Goal: Task Accomplishment & Management: Manage account settings

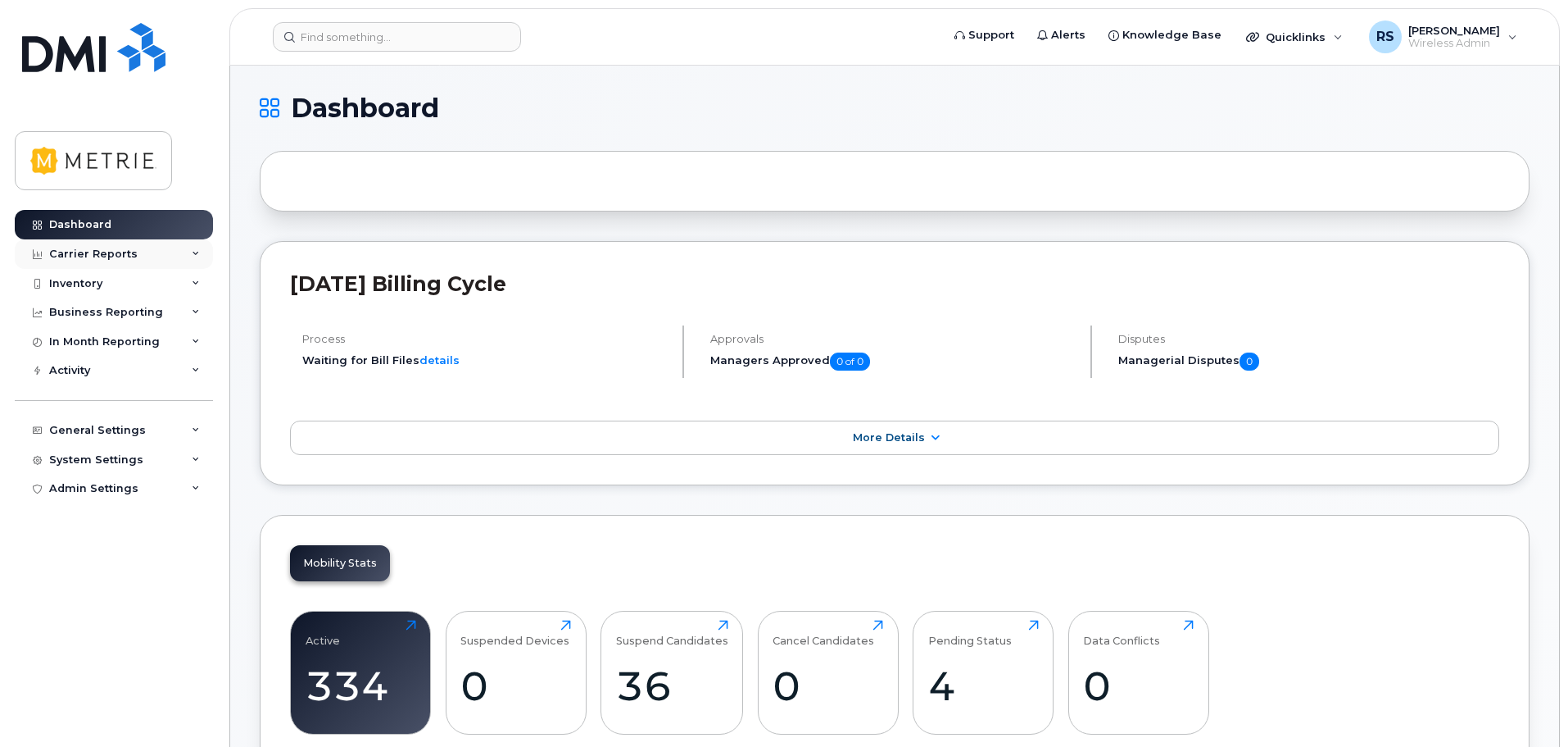
click at [182, 251] on div "Carrier Reports" at bounding box center [114, 254] width 199 height 30
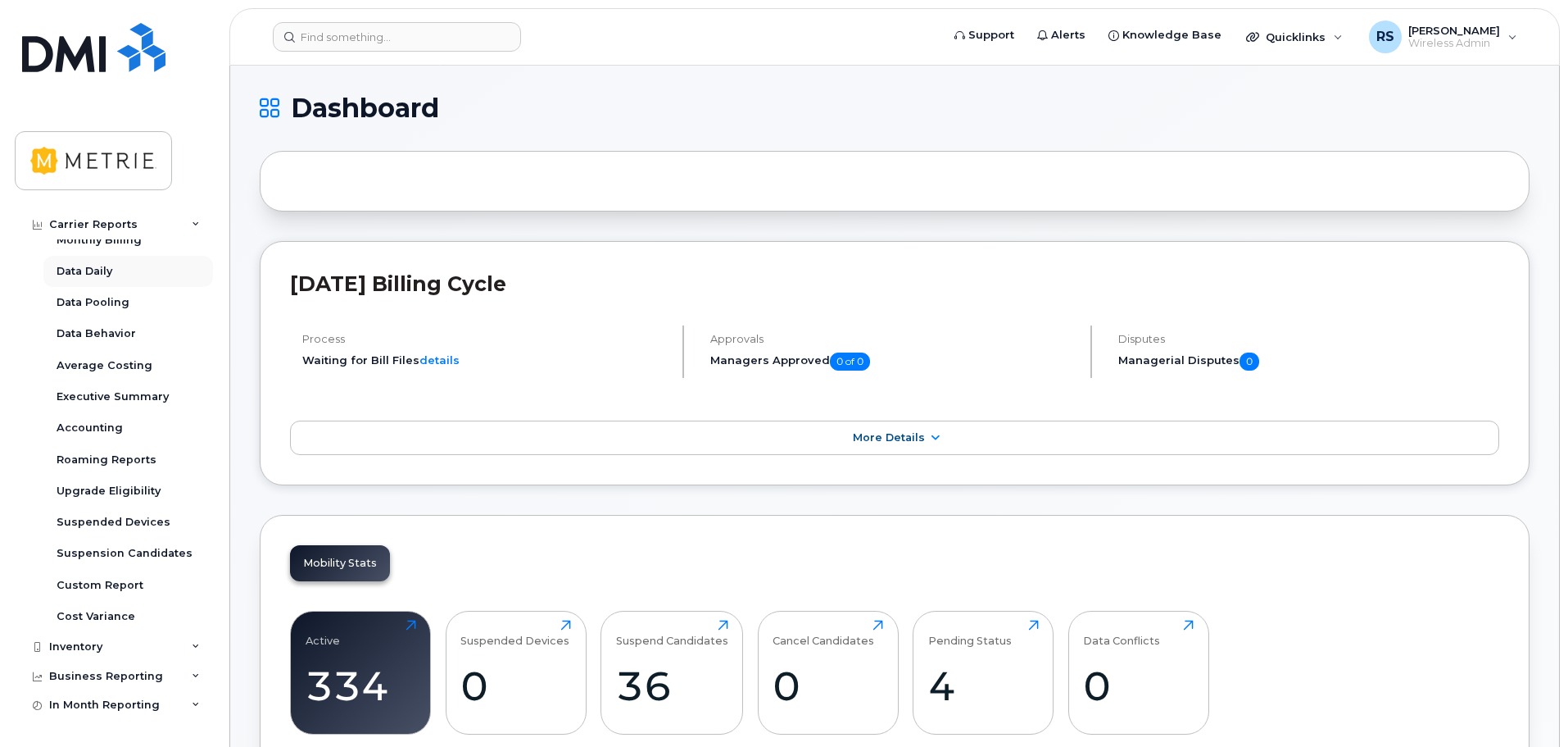
scroll to position [82, 0]
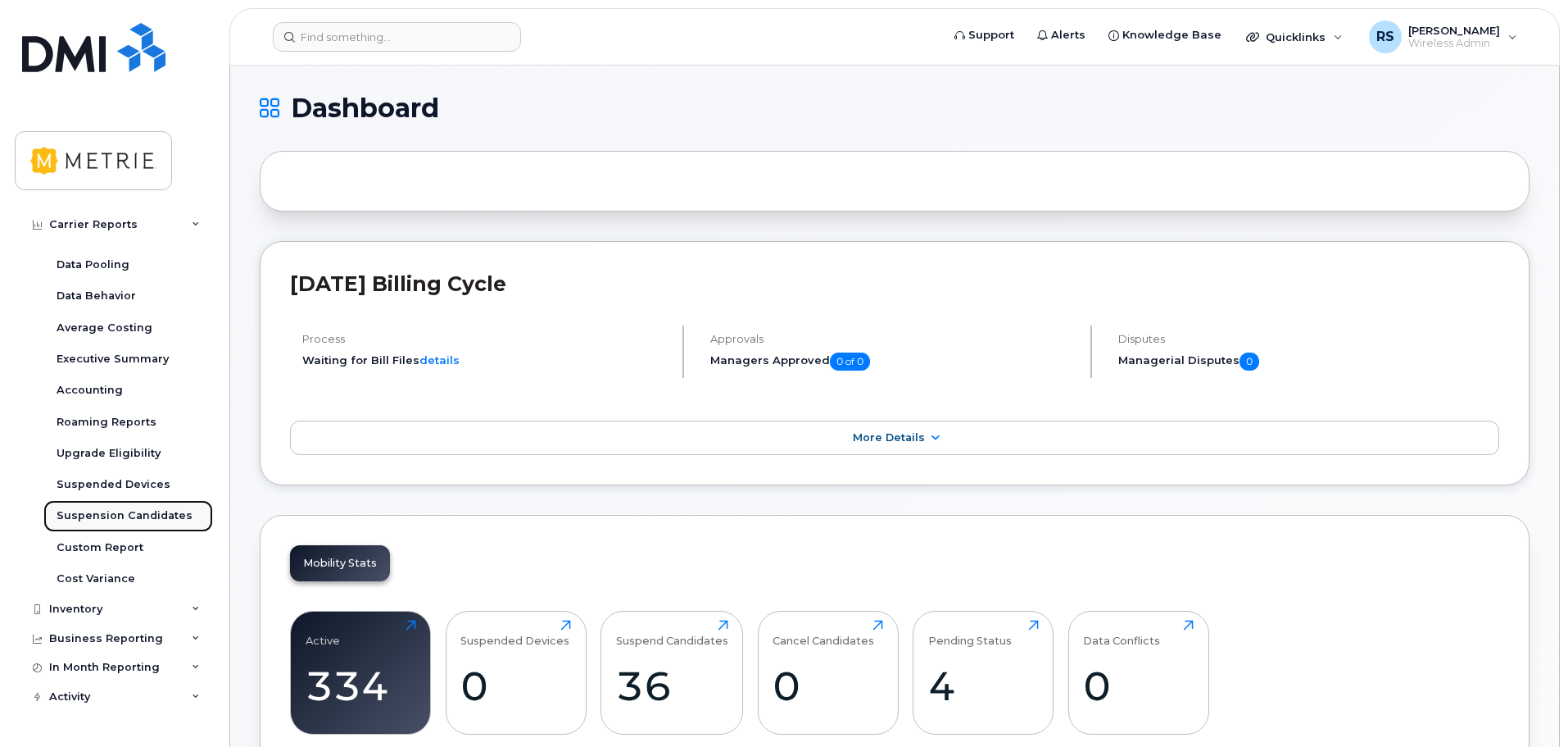
click at [134, 506] on link "Suspension Candidates" at bounding box center [129, 516] width 170 height 31
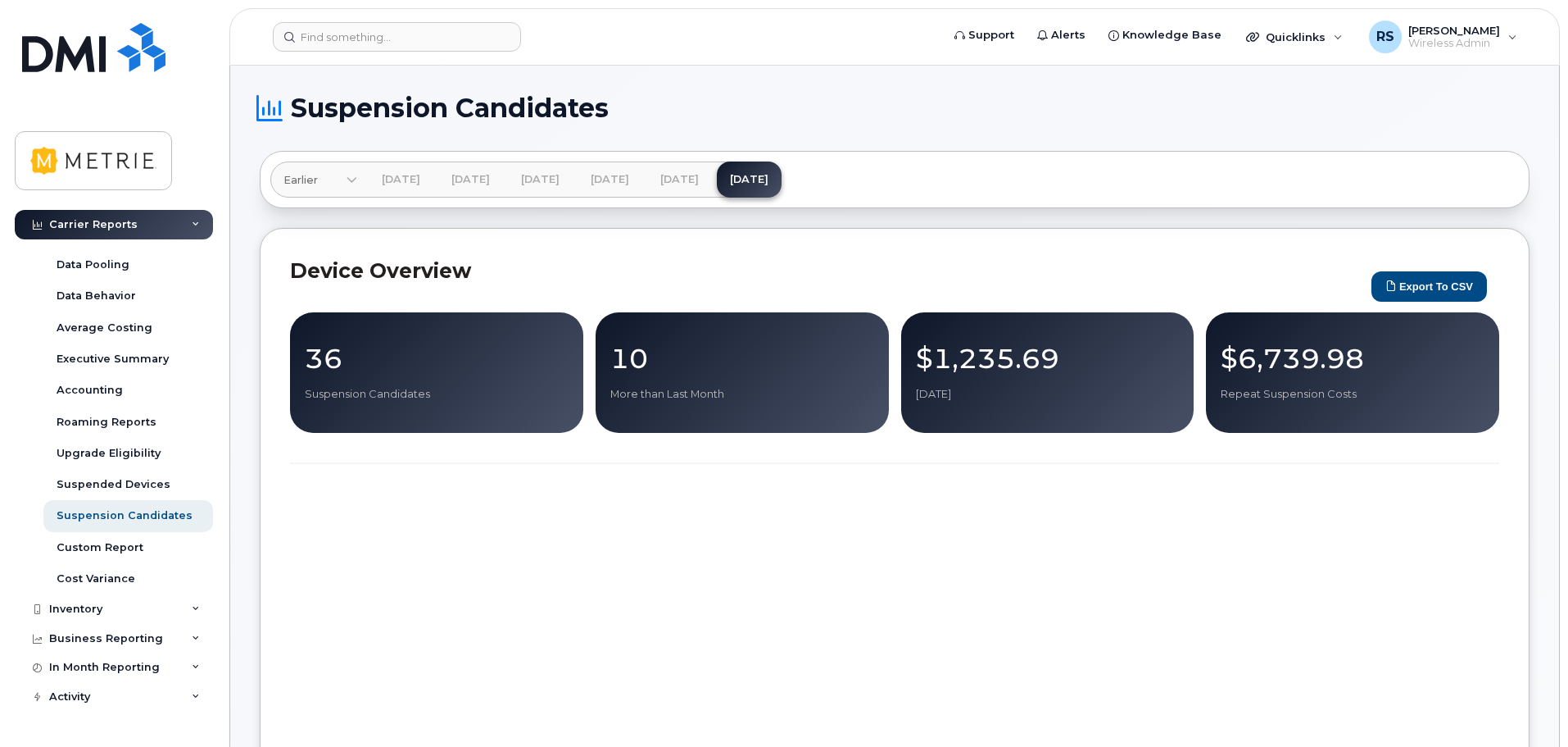
click at [355, 367] on p "36" at bounding box center [437, 359] width 264 height 30
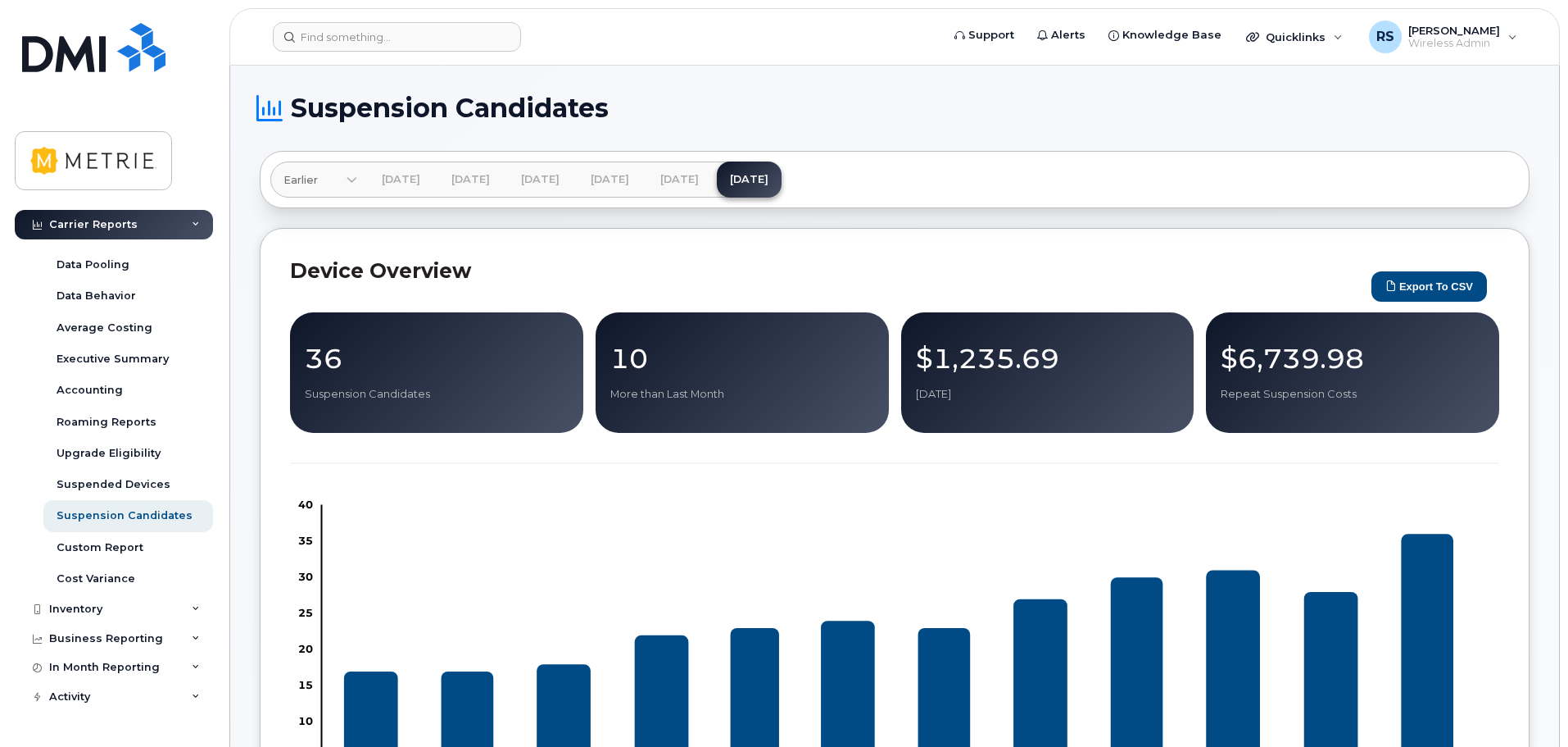
click at [317, 354] on p "36" at bounding box center [437, 359] width 264 height 30
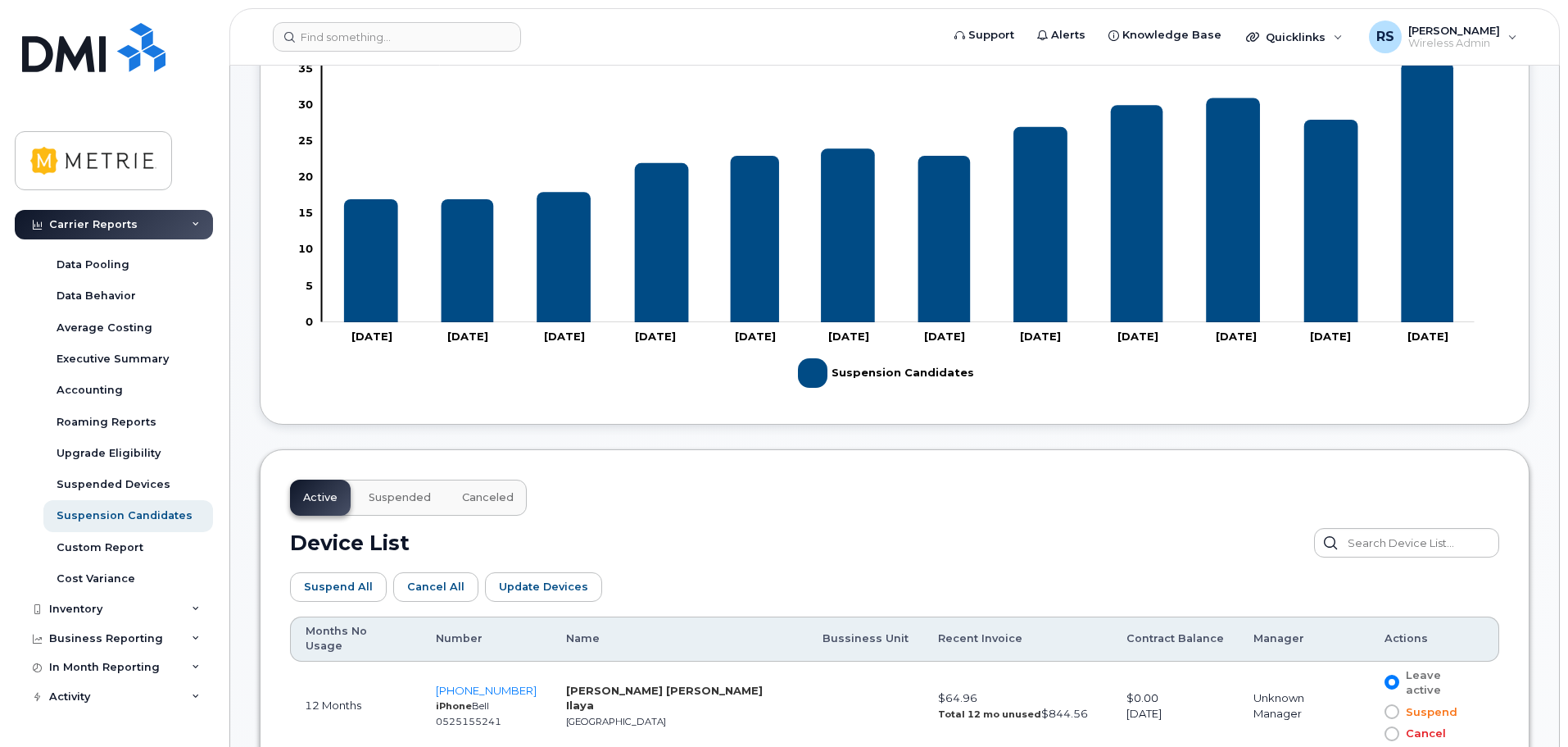
scroll to position [501, 0]
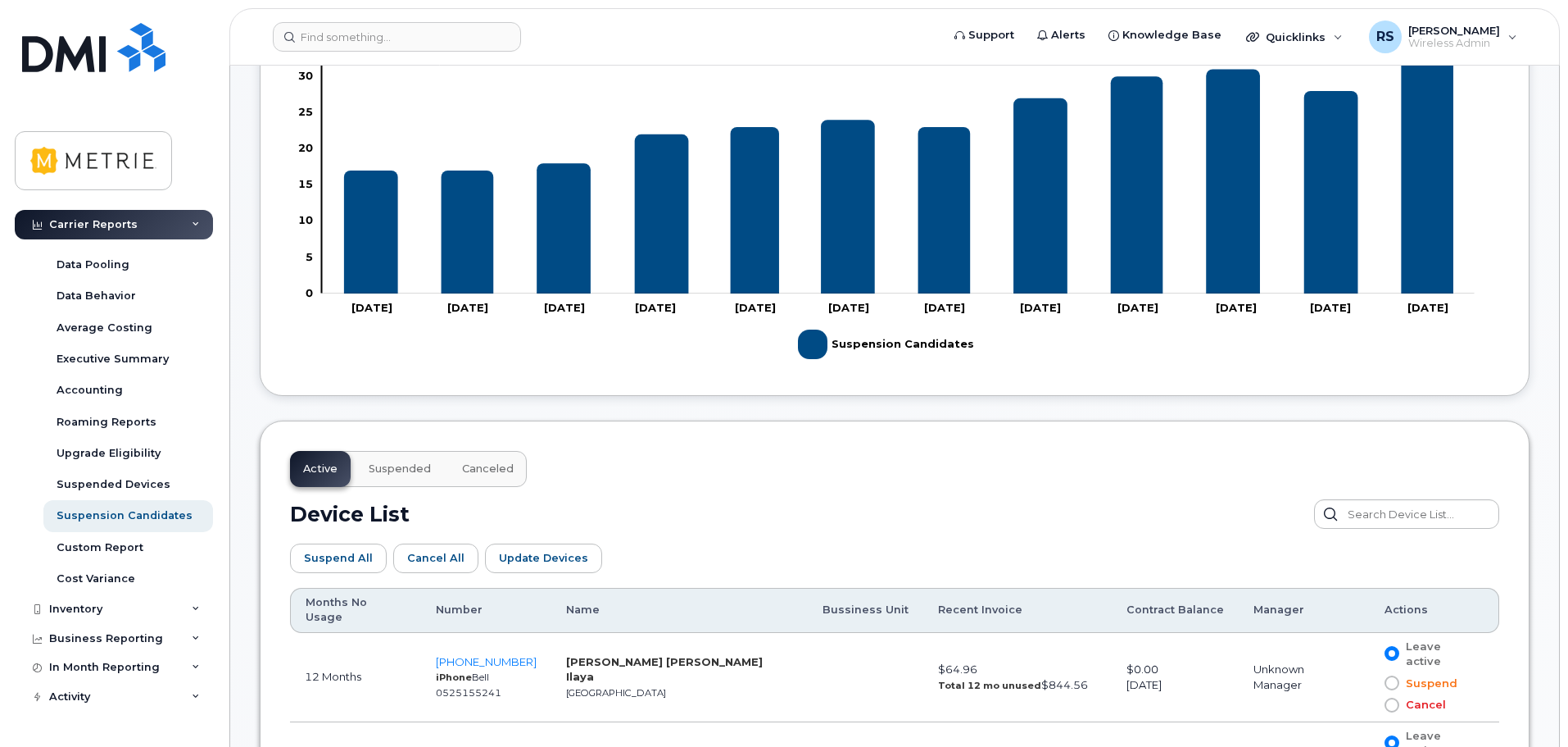
click at [464, 473] on span "Canceled" at bounding box center [488, 469] width 52 height 13
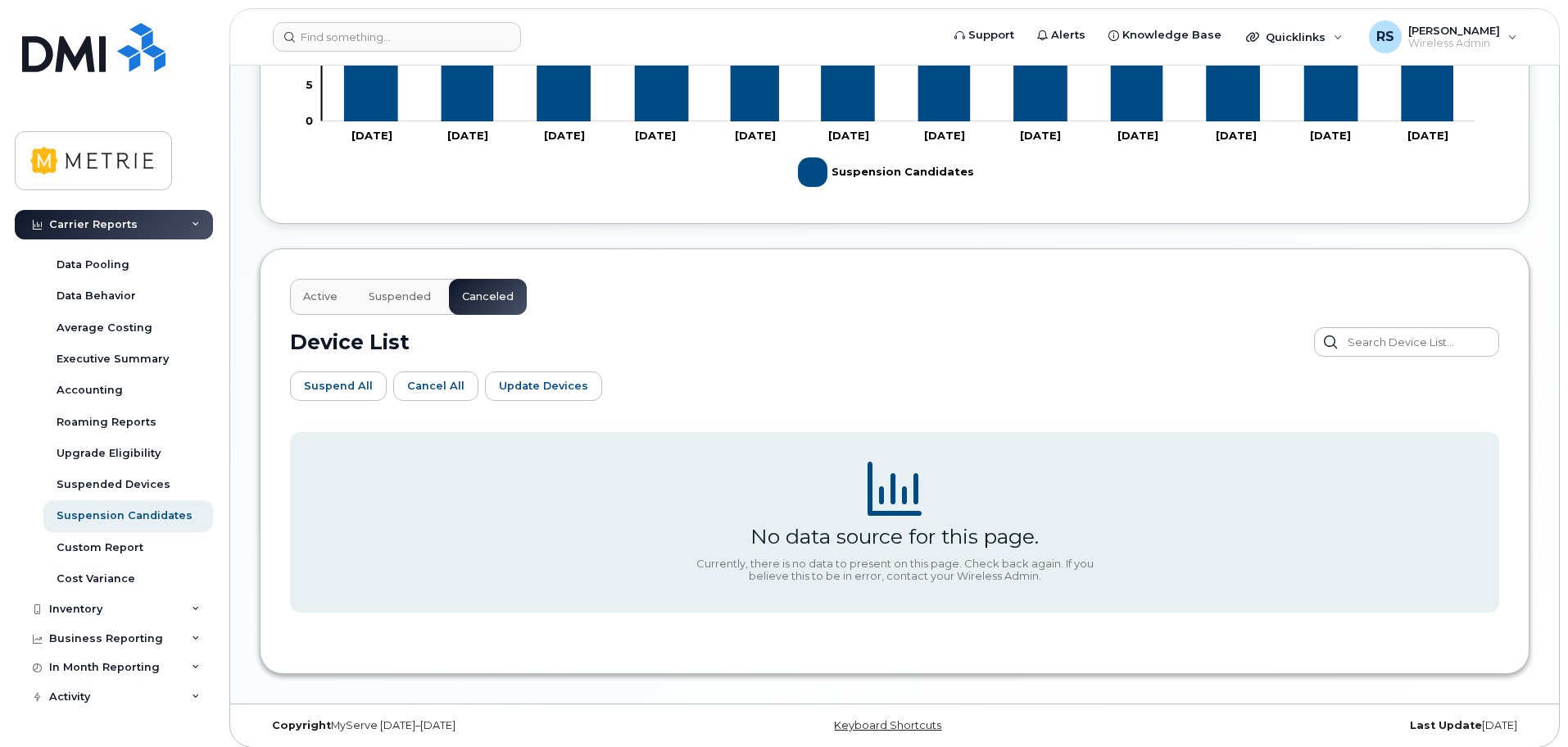
scroll to position [682, 0]
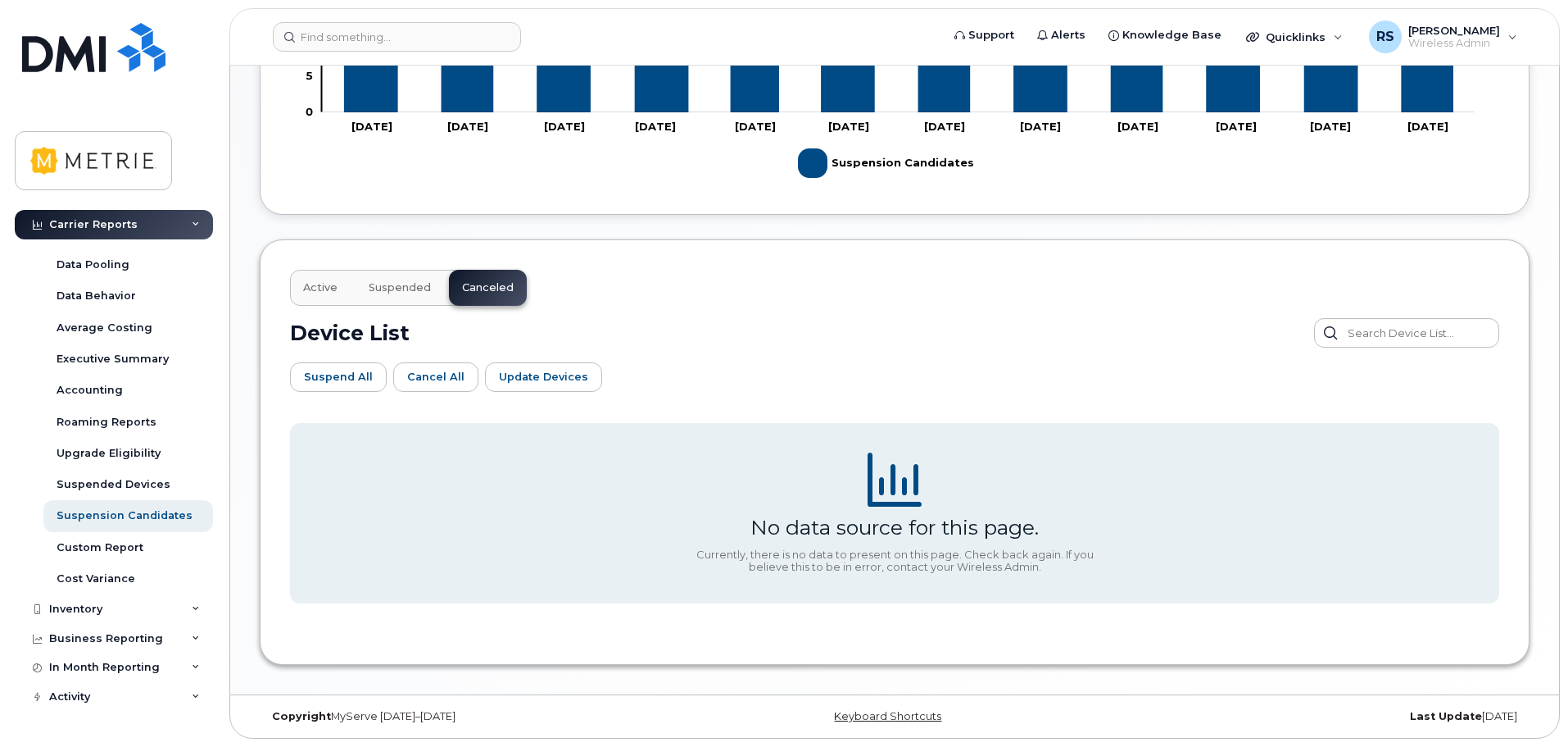
click at [405, 288] on span "Suspended" at bounding box center [400, 288] width 63 height 13
click at [321, 285] on span "Active" at bounding box center [321, 288] width 35 height 13
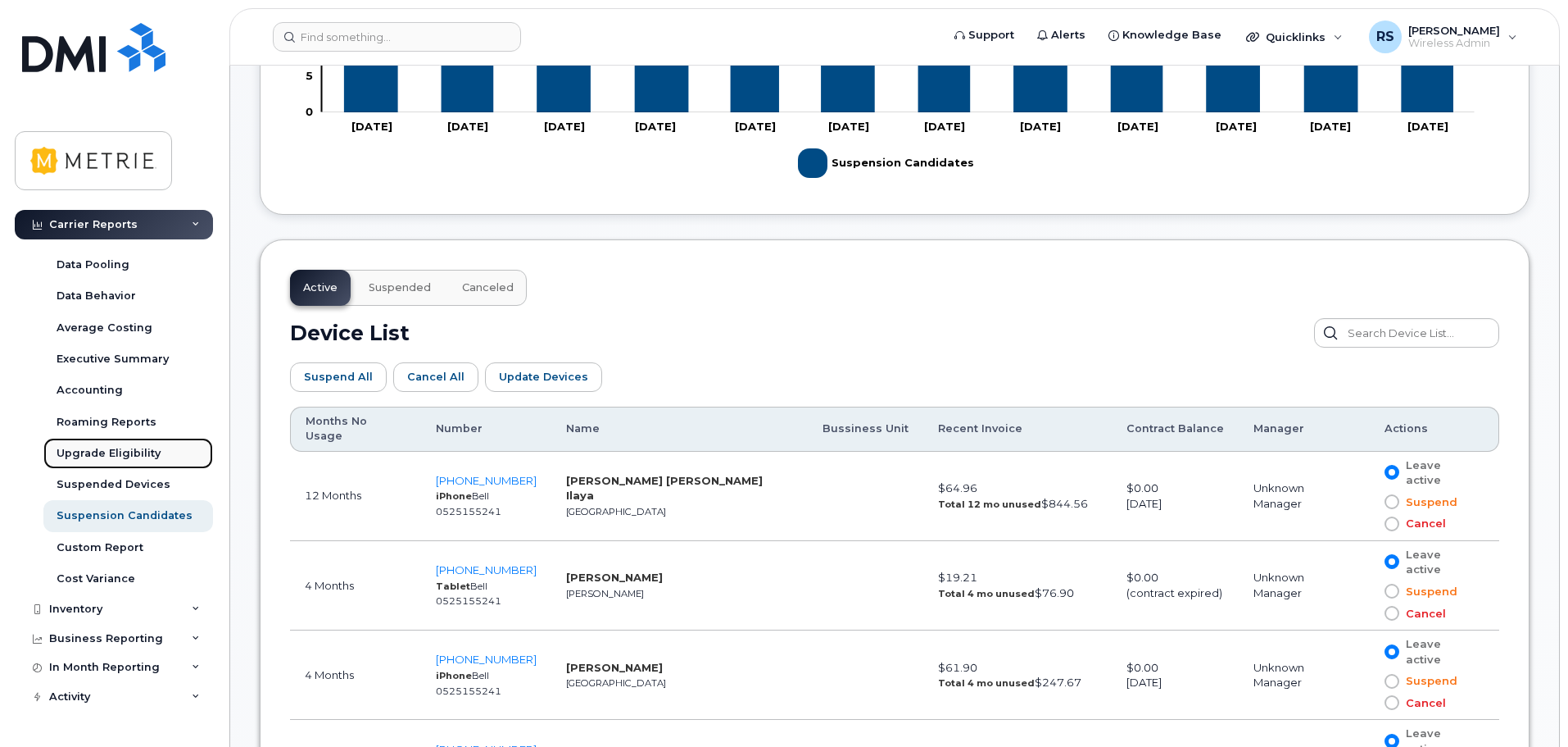
click at [138, 453] on div "Upgrade Eligibility" at bounding box center [109, 453] width 104 height 15
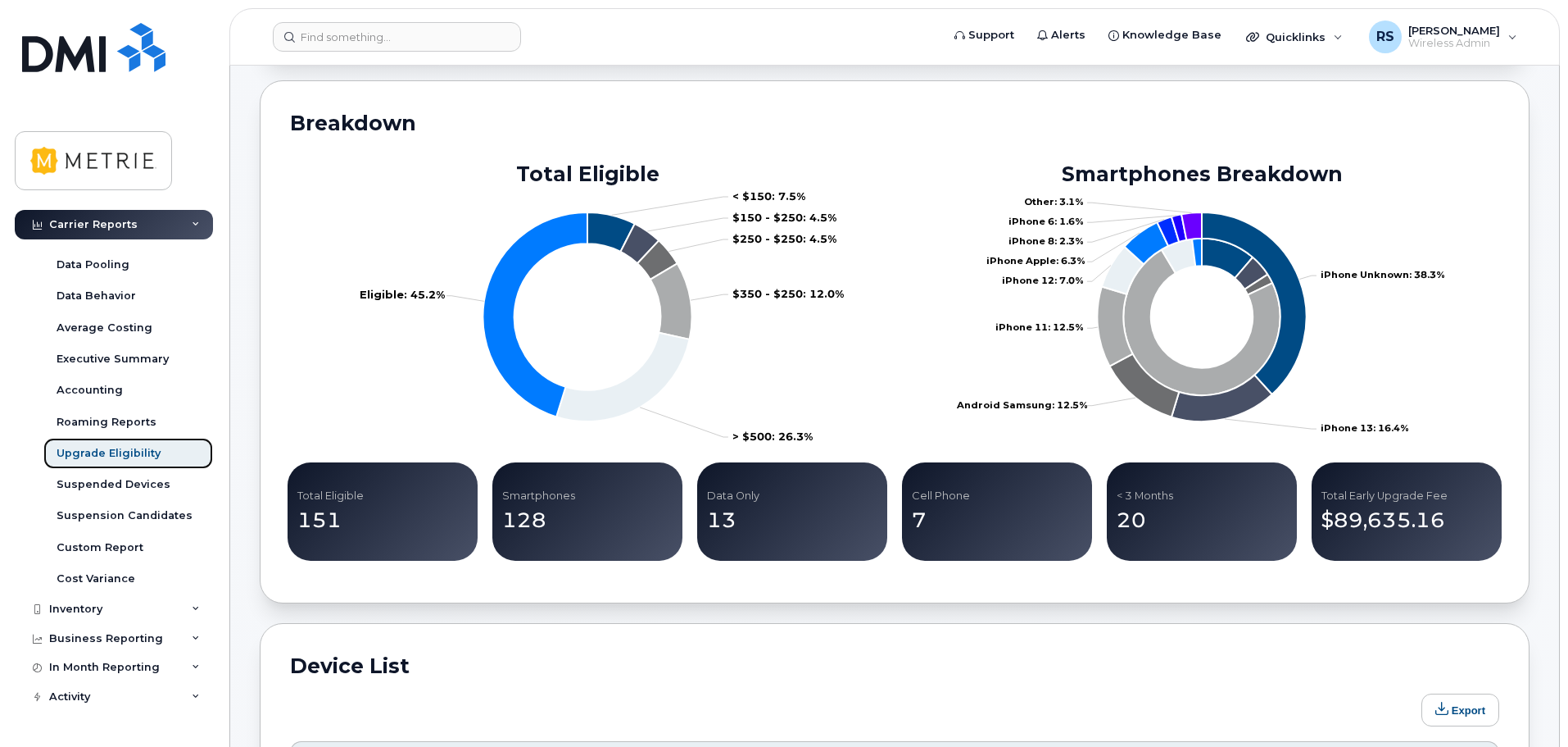
scroll to position [328, 0]
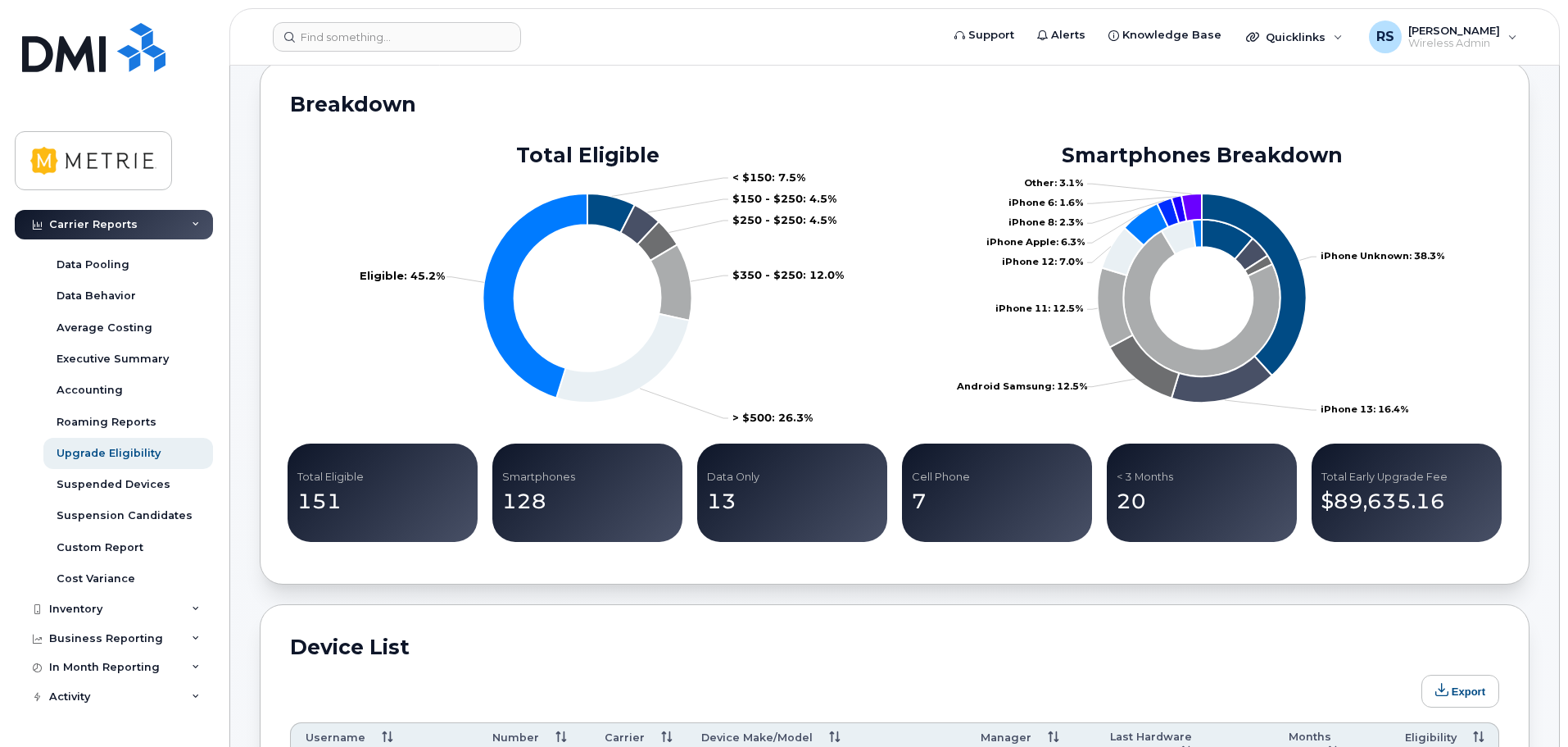
click at [325, 500] on p "151" at bounding box center [382, 502] width 171 height 30
click at [367, 512] on p "151" at bounding box center [382, 502] width 171 height 30
click at [367, 499] on p "151" at bounding box center [382, 502] width 171 height 30
click at [368, 499] on p "151" at bounding box center [382, 502] width 171 height 30
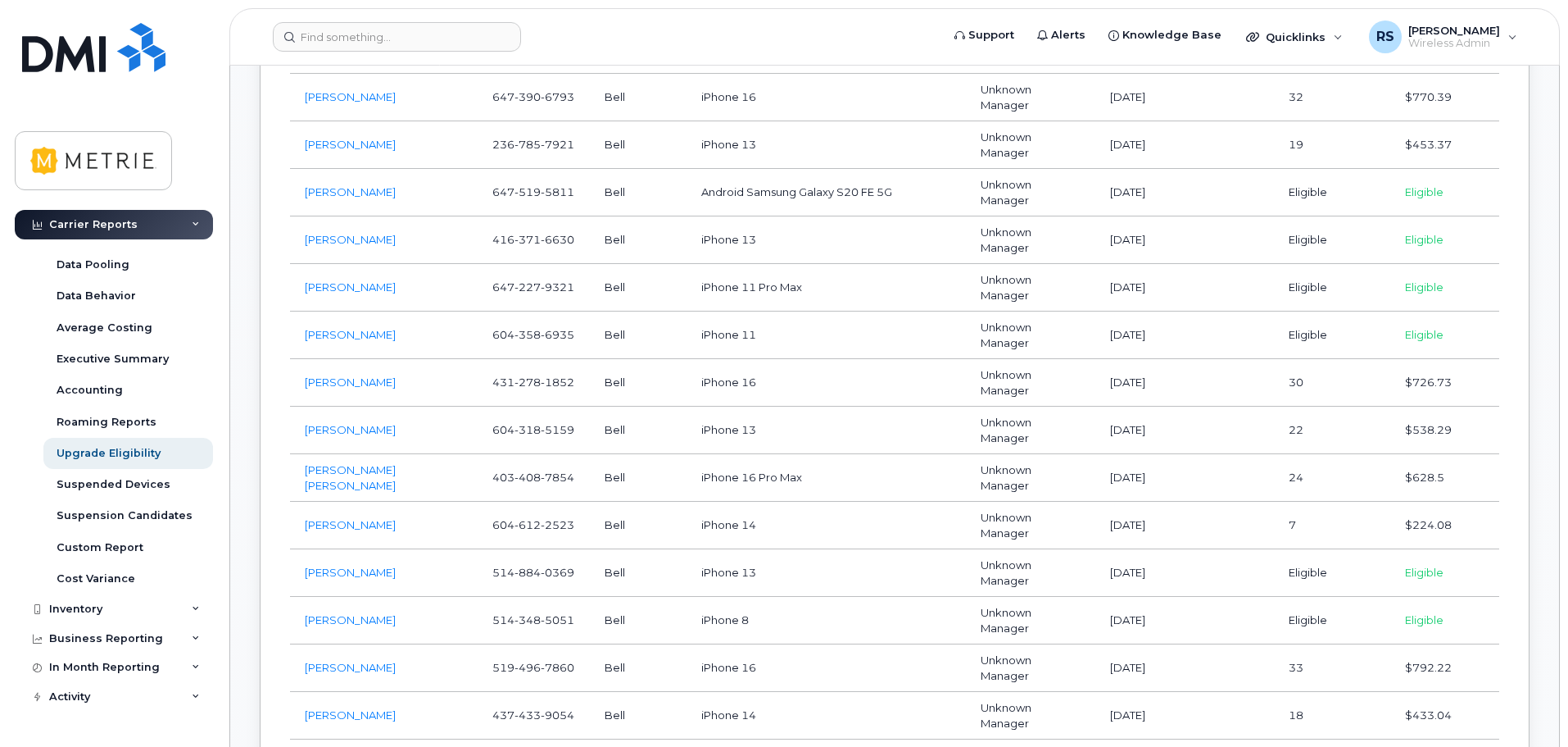
scroll to position [4755, 0]
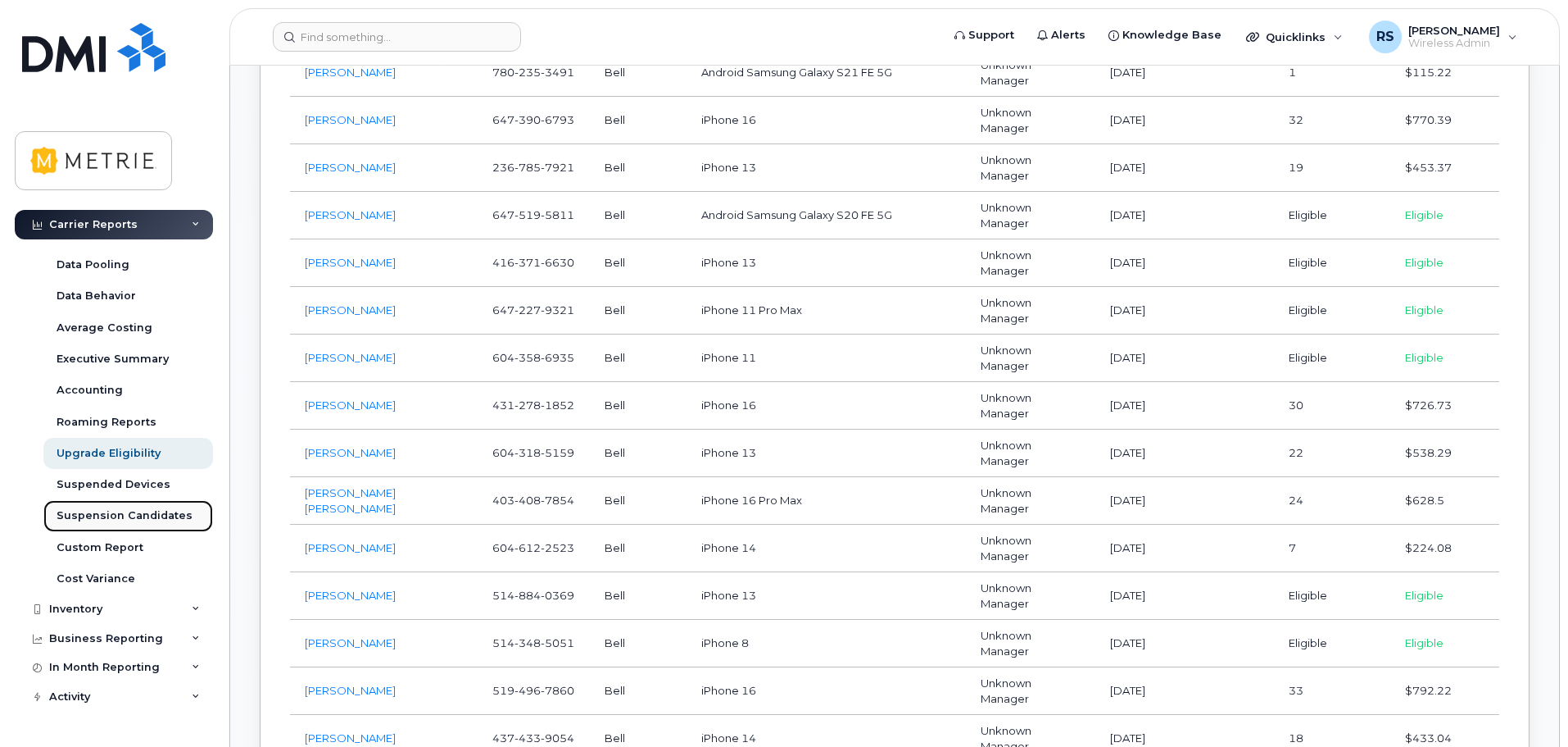
click at [119, 511] on div "Suspension Candidates" at bounding box center [124, 515] width 136 height 15
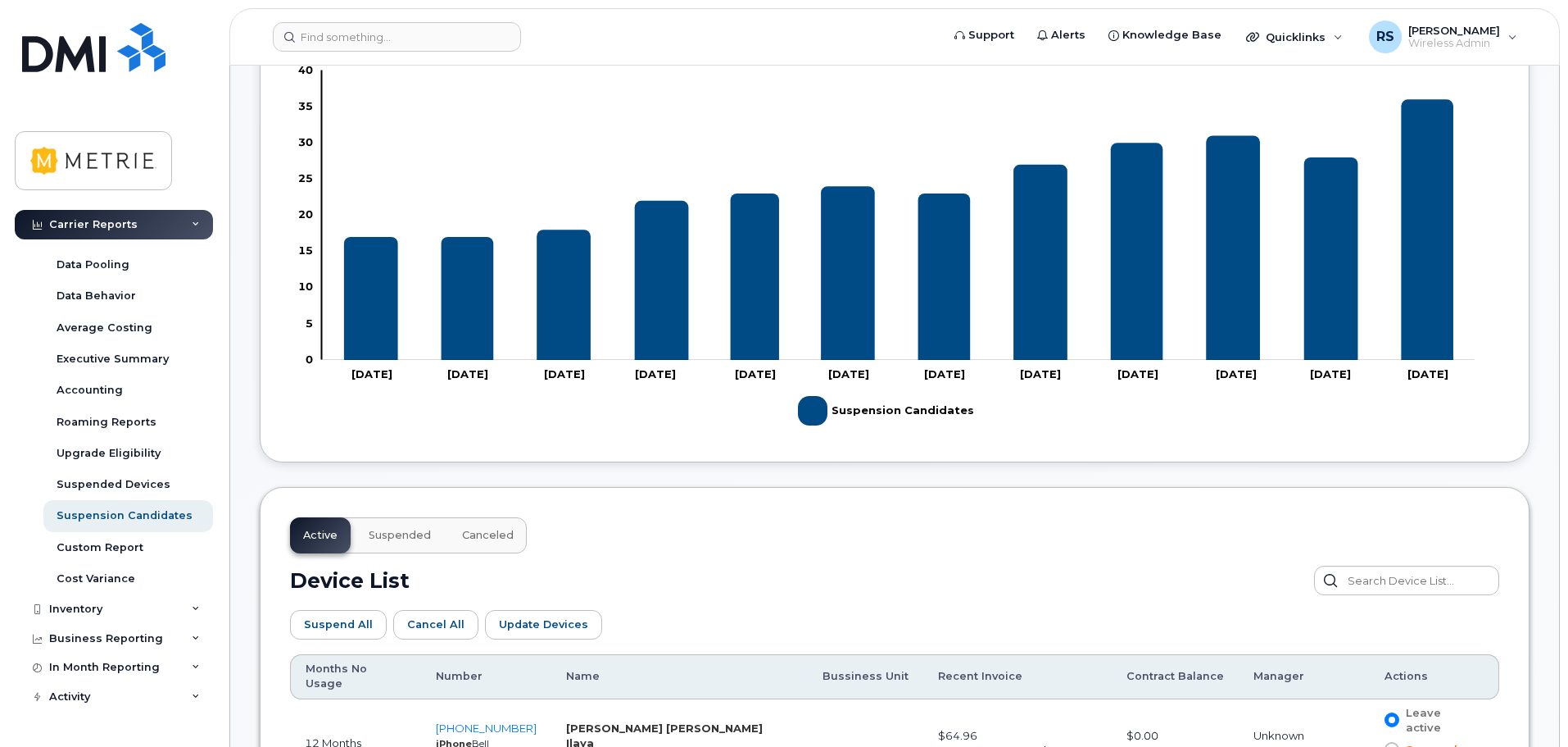
scroll to position [2215, 0]
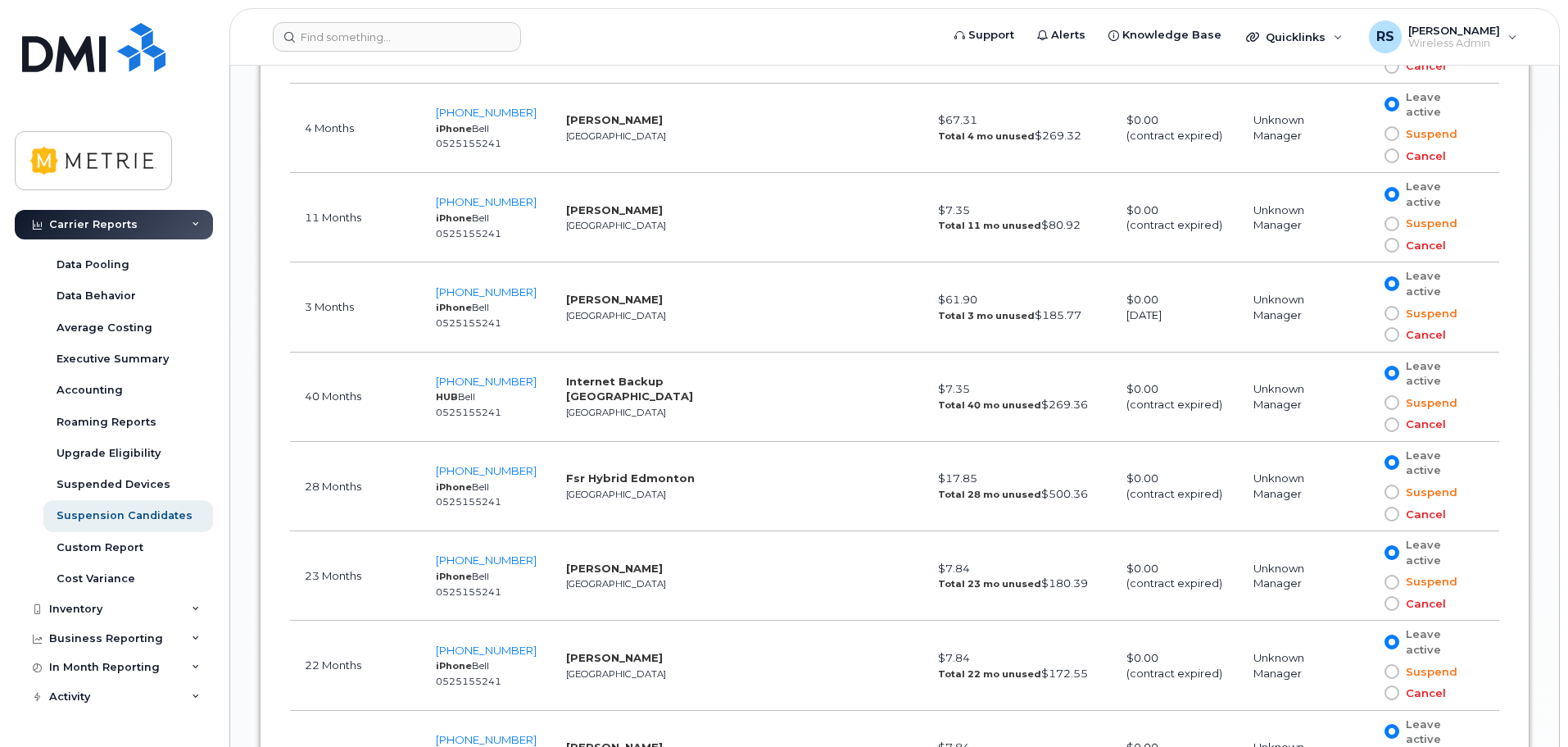
click at [1388, 506] on span at bounding box center [1392, 514] width 15 height 15
click at [1368, 514] on input "Cancel" at bounding box center [1368, 514] width 0 height 0
click at [611, 472] on strong "Fsr Hybrid Edmonton" at bounding box center [630, 478] width 129 height 13
click at [807, 442] on td at bounding box center [865, 486] width 115 height 89
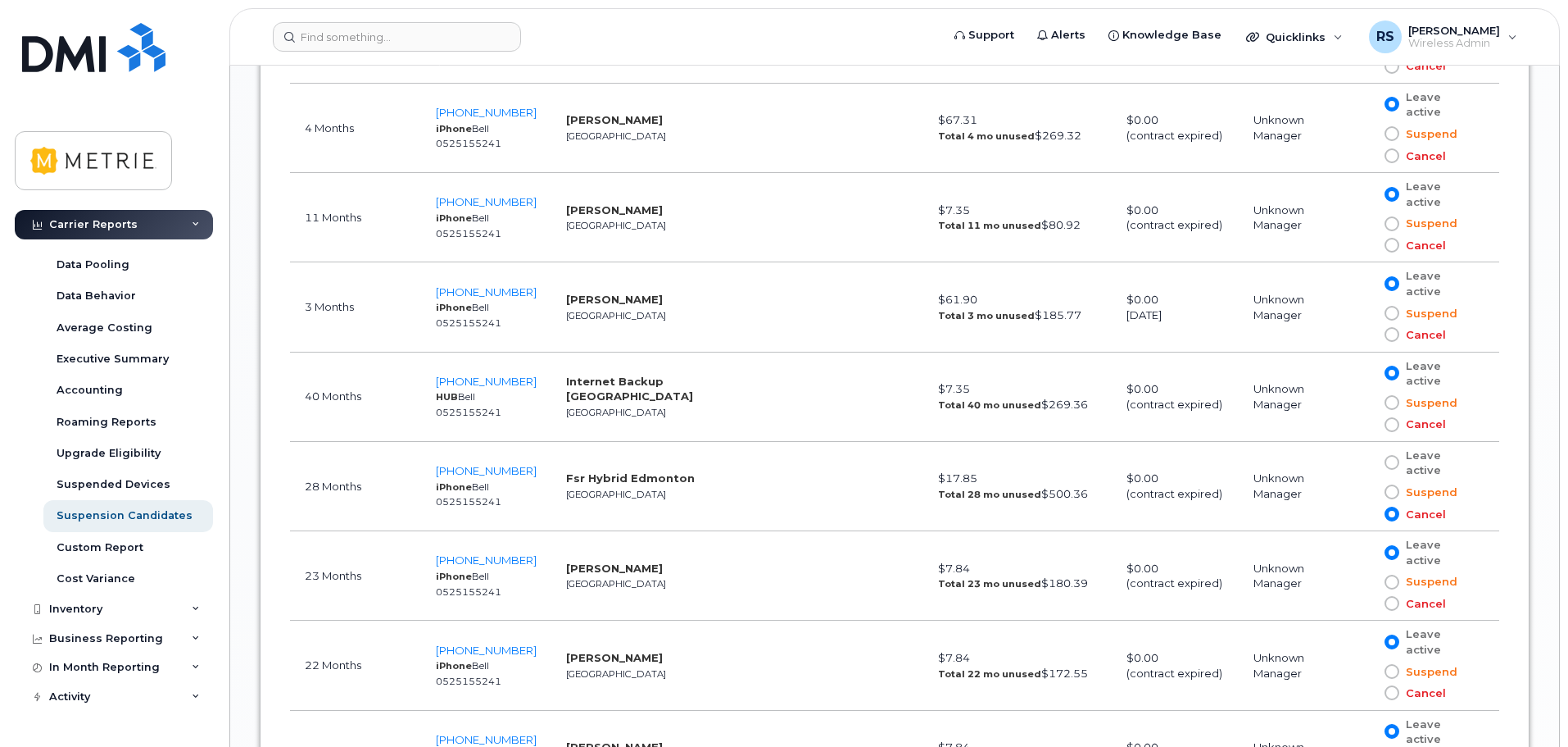
click at [1386, 506] on span at bounding box center [1392, 514] width 15 height 15
click at [1368, 514] on input "Cancel" at bounding box center [1368, 514] width 0 height 0
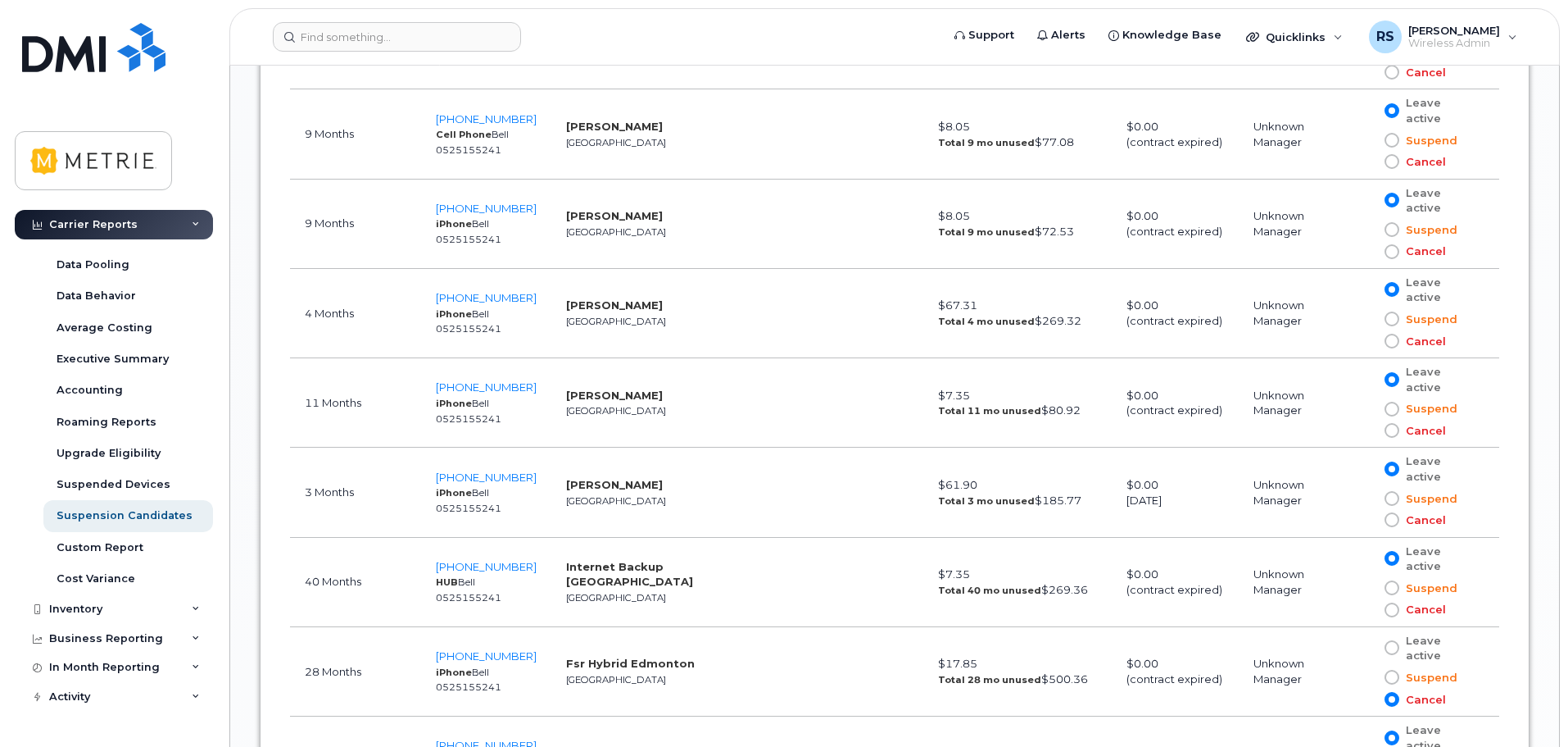
scroll to position [2050, 0]
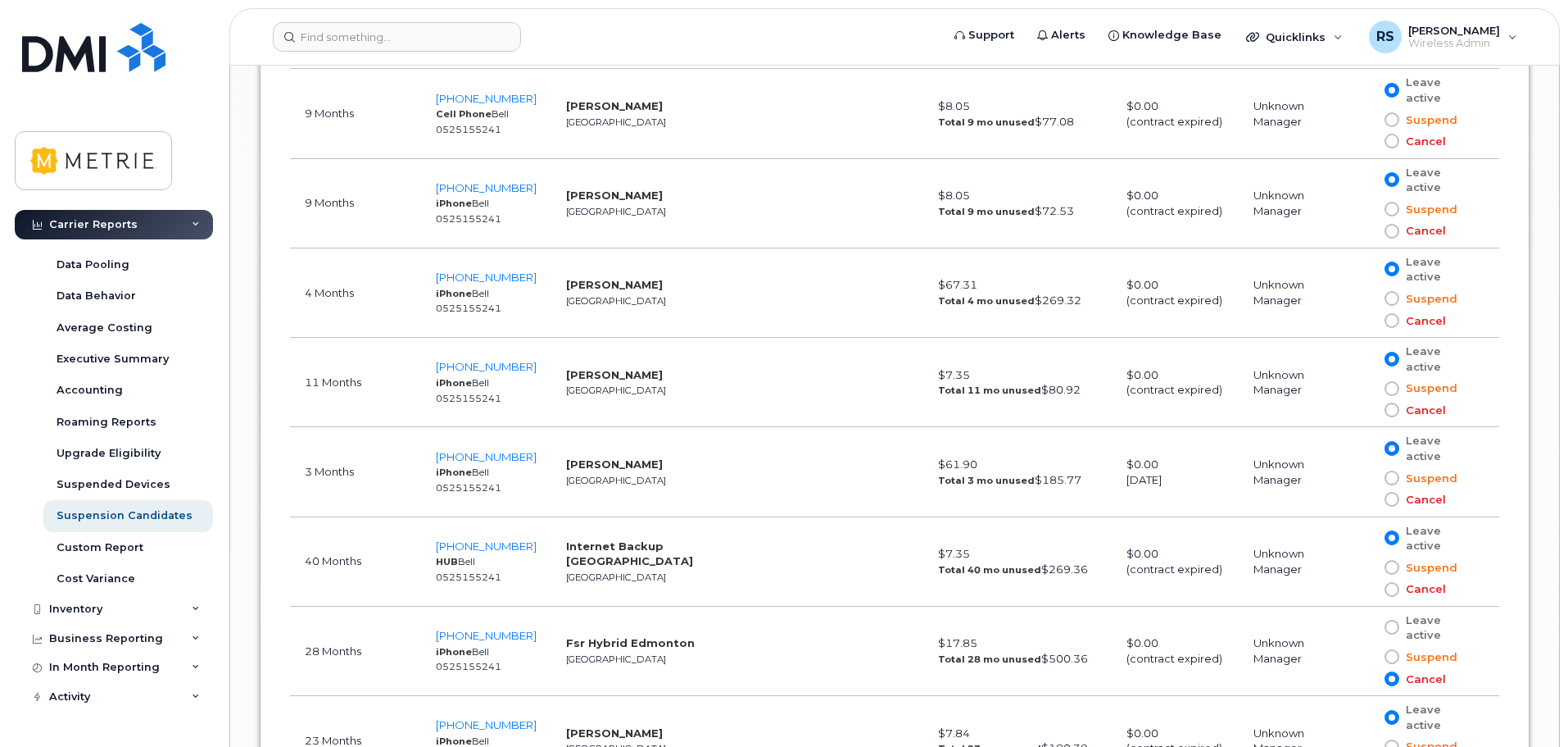
click at [1384, 620] on span at bounding box center [1392, 627] width 15 height 15
click at [1368, 627] on input "Leave active" at bounding box center [1368, 627] width 0 height 0
click at [738, 607] on td "Fsr Hybrid Edmonton [GEOGRAPHIC_DATA]" at bounding box center [679, 651] width 256 height 89
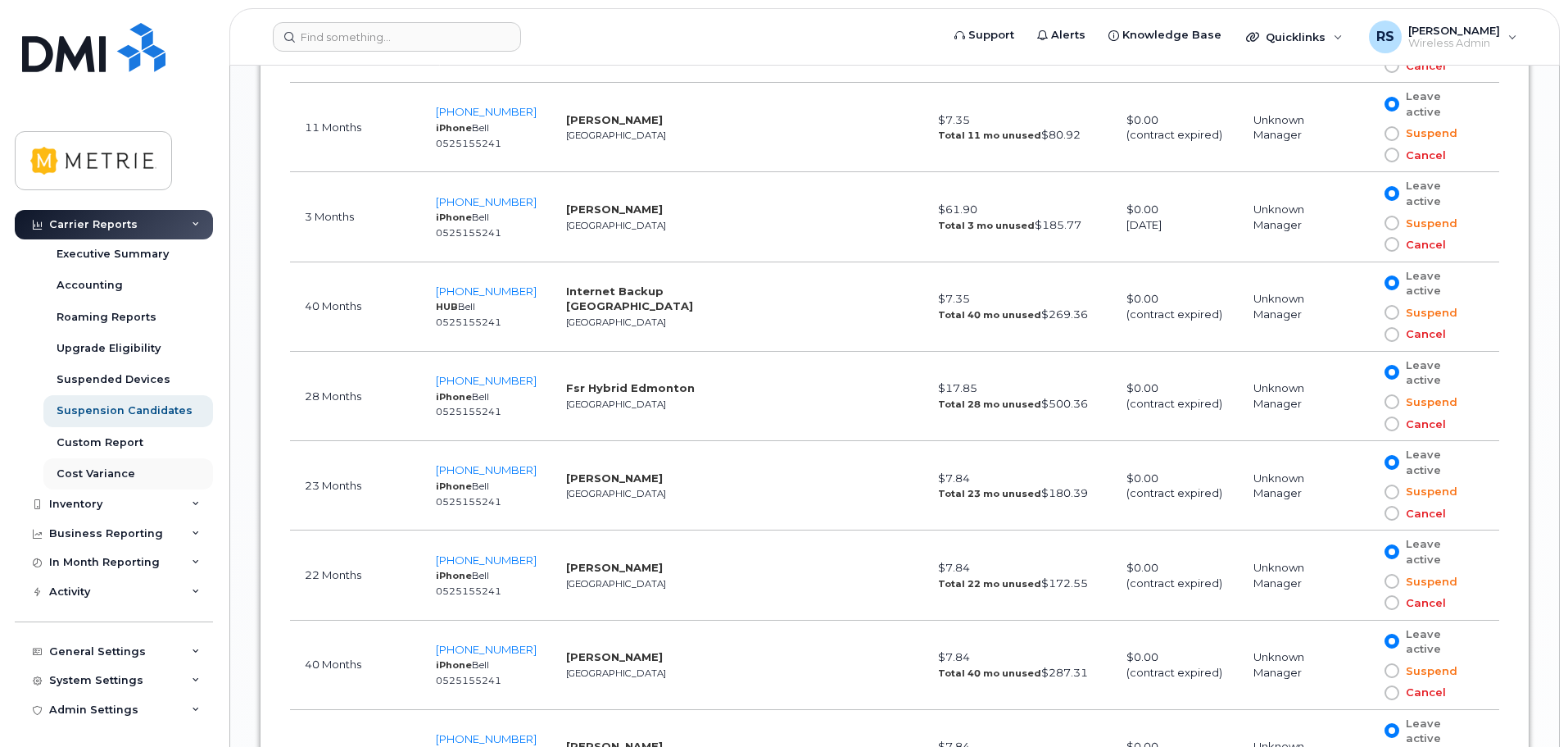
scroll to position [189, 0]
click at [136, 563] on div "In Month Reporting" at bounding box center [105, 561] width 110 height 13
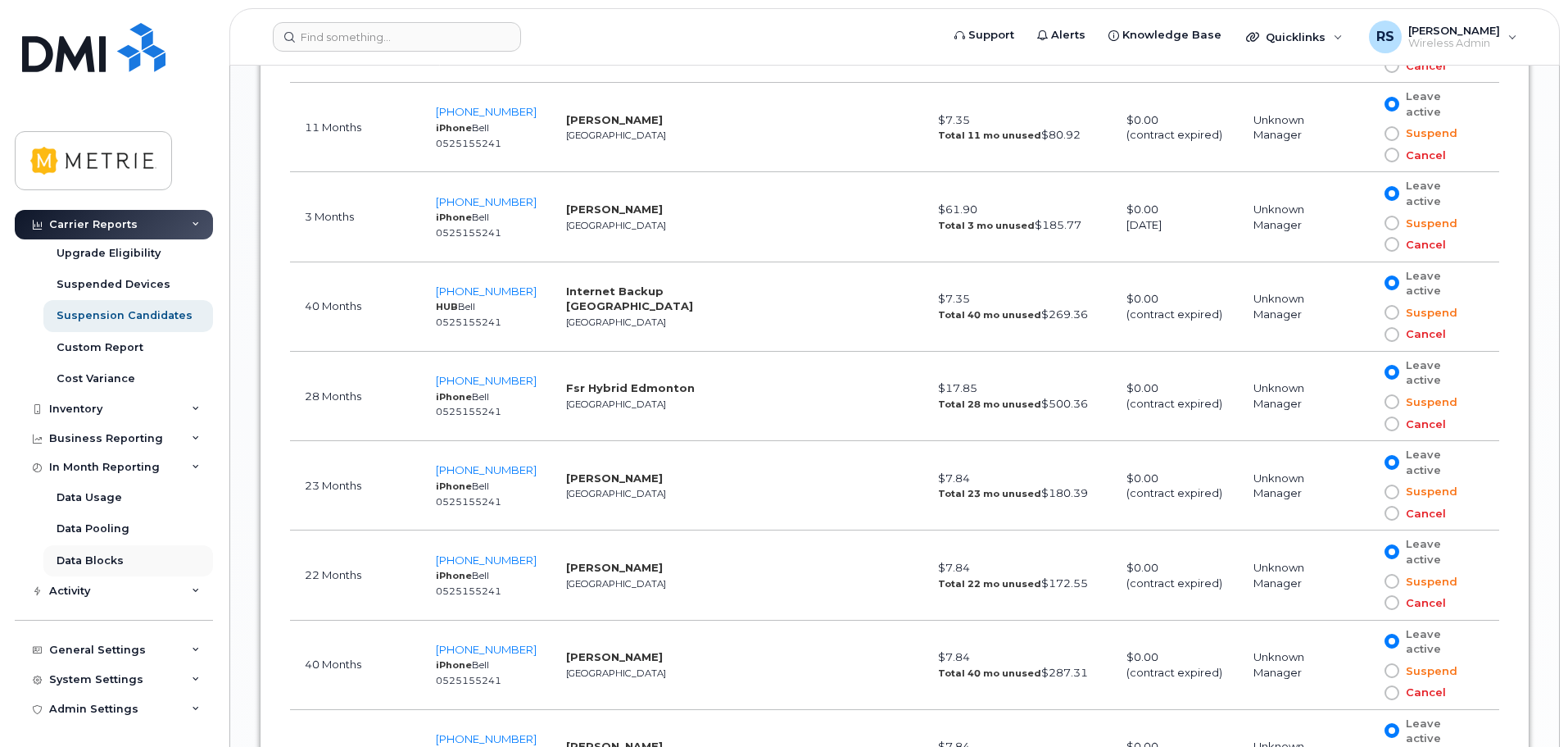
scroll to position [283, 0]
click at [115, 501] on div "Data Usage" at bounding box center [90, 497] width 66 height 15
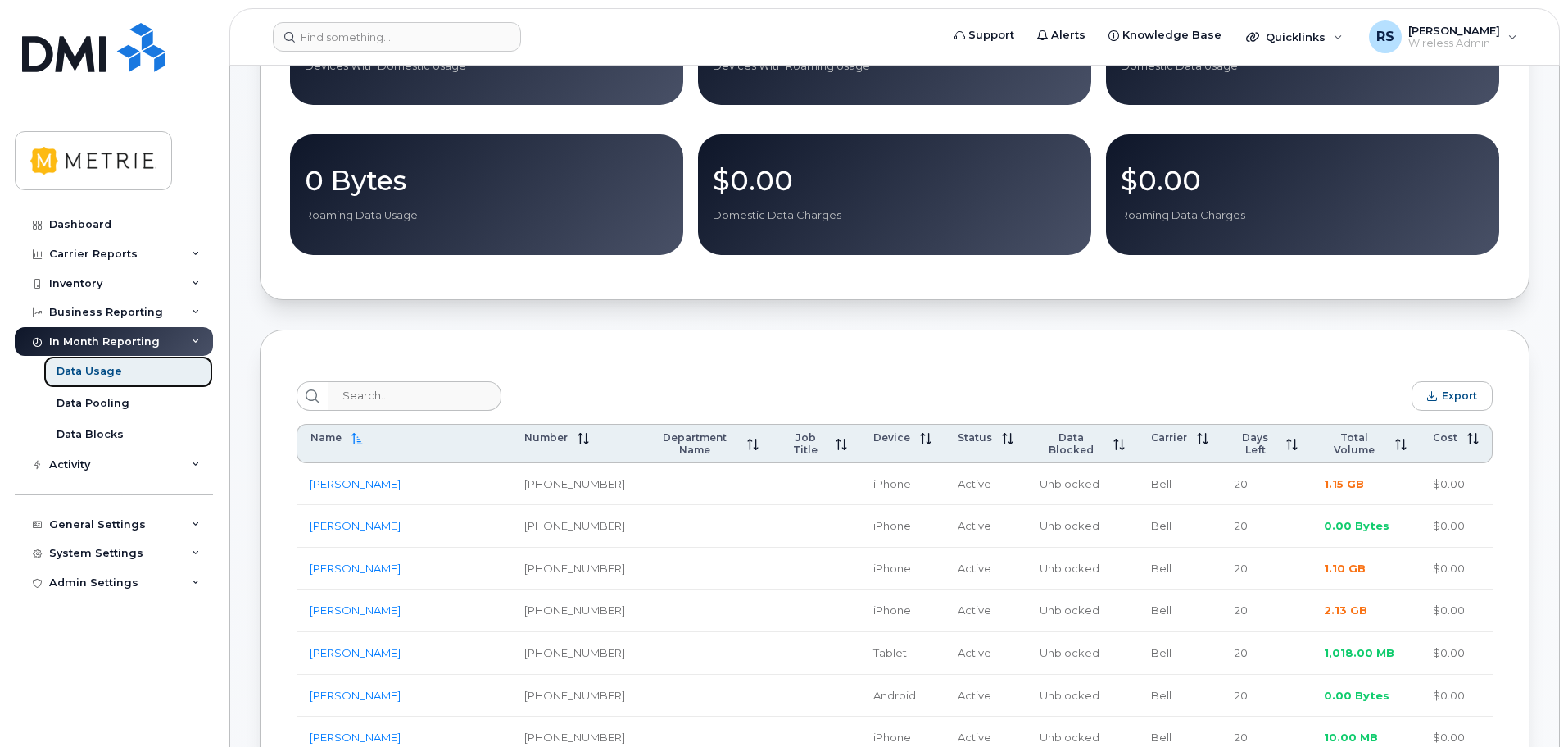
scroll to position [410, 0]
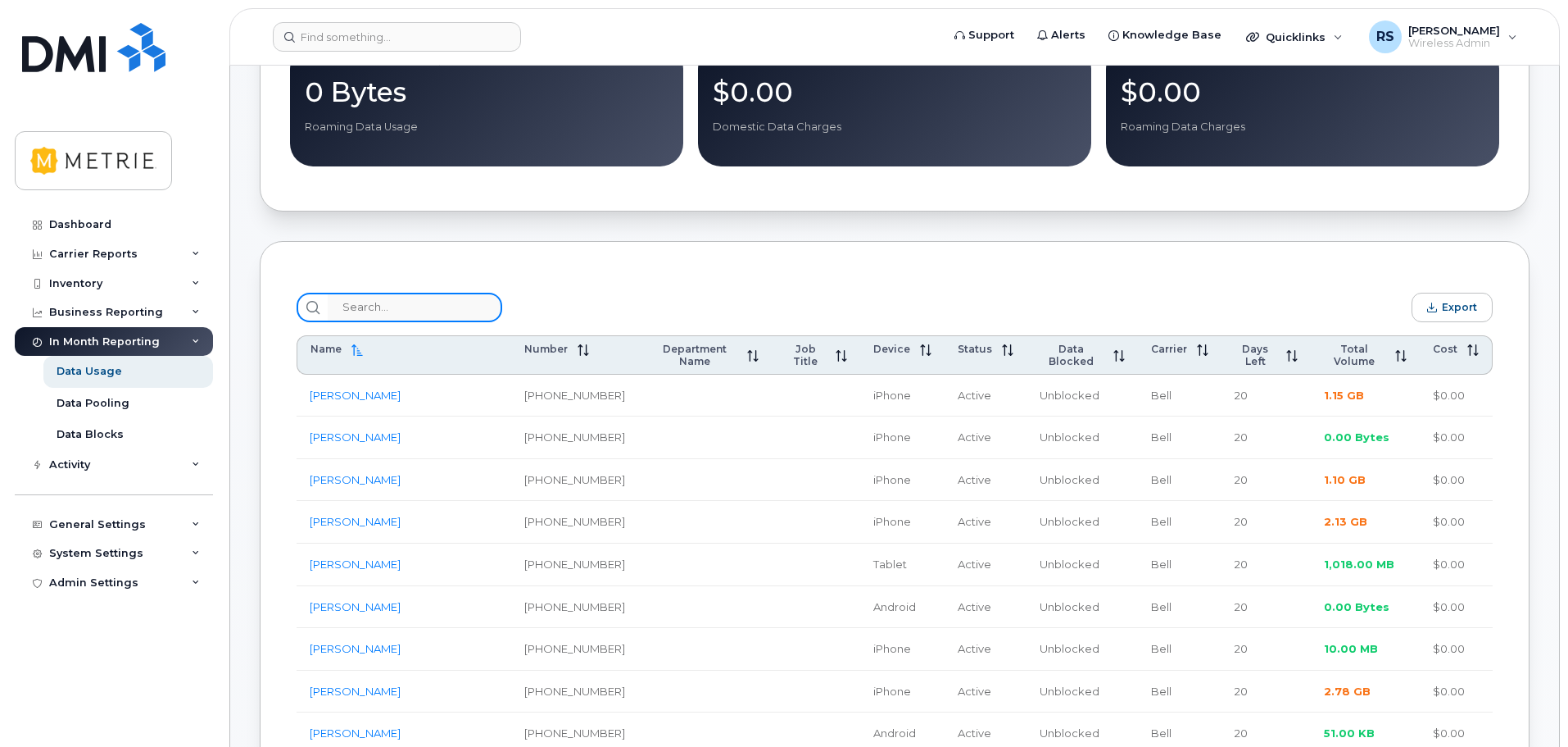
click at [381, 313] on input "search" at bounding box center [415, 308] width 175 height 30
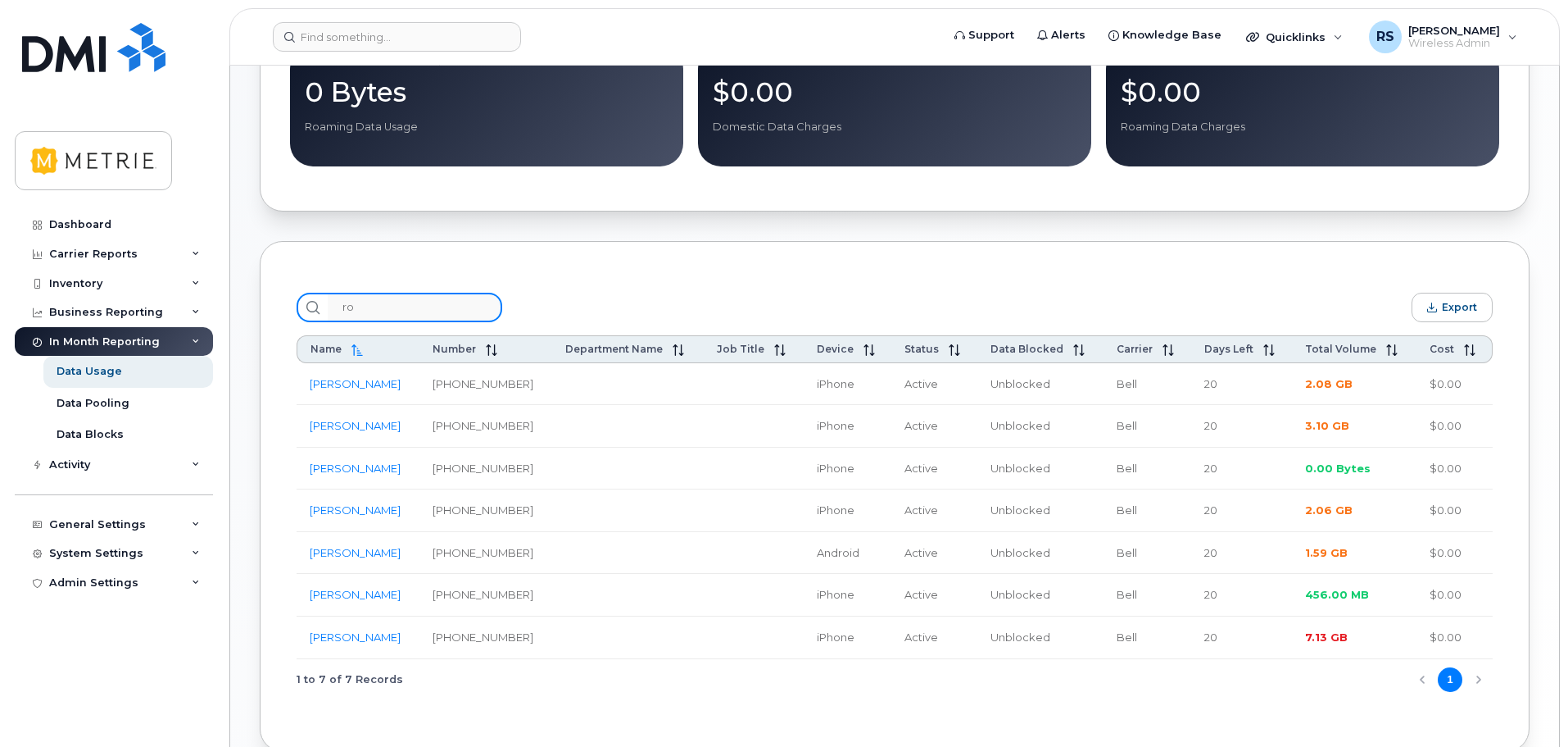
type input "r"
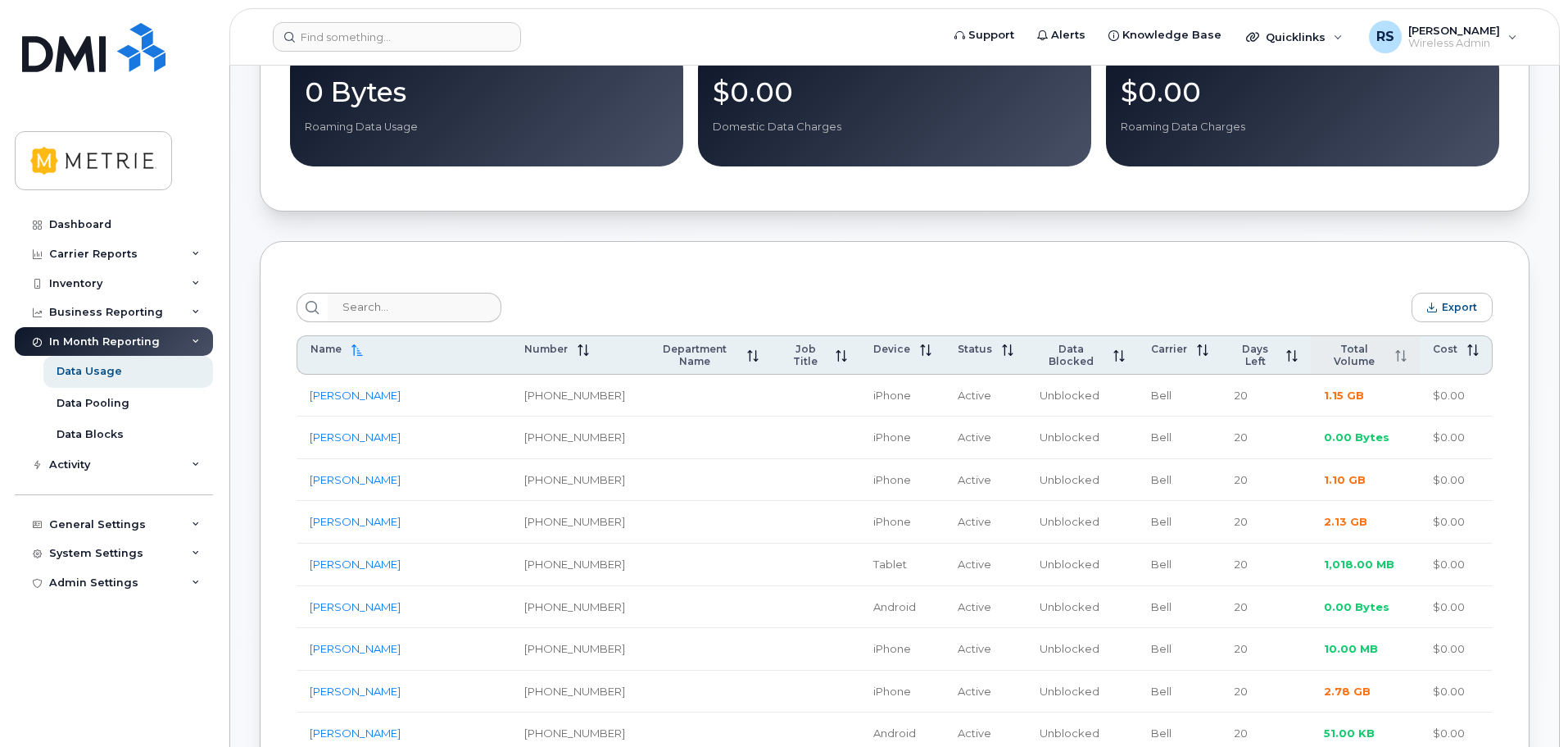
click at [1351, 350] on span "Total Volume" at bounding box center [1355, 355] width 62 height 25
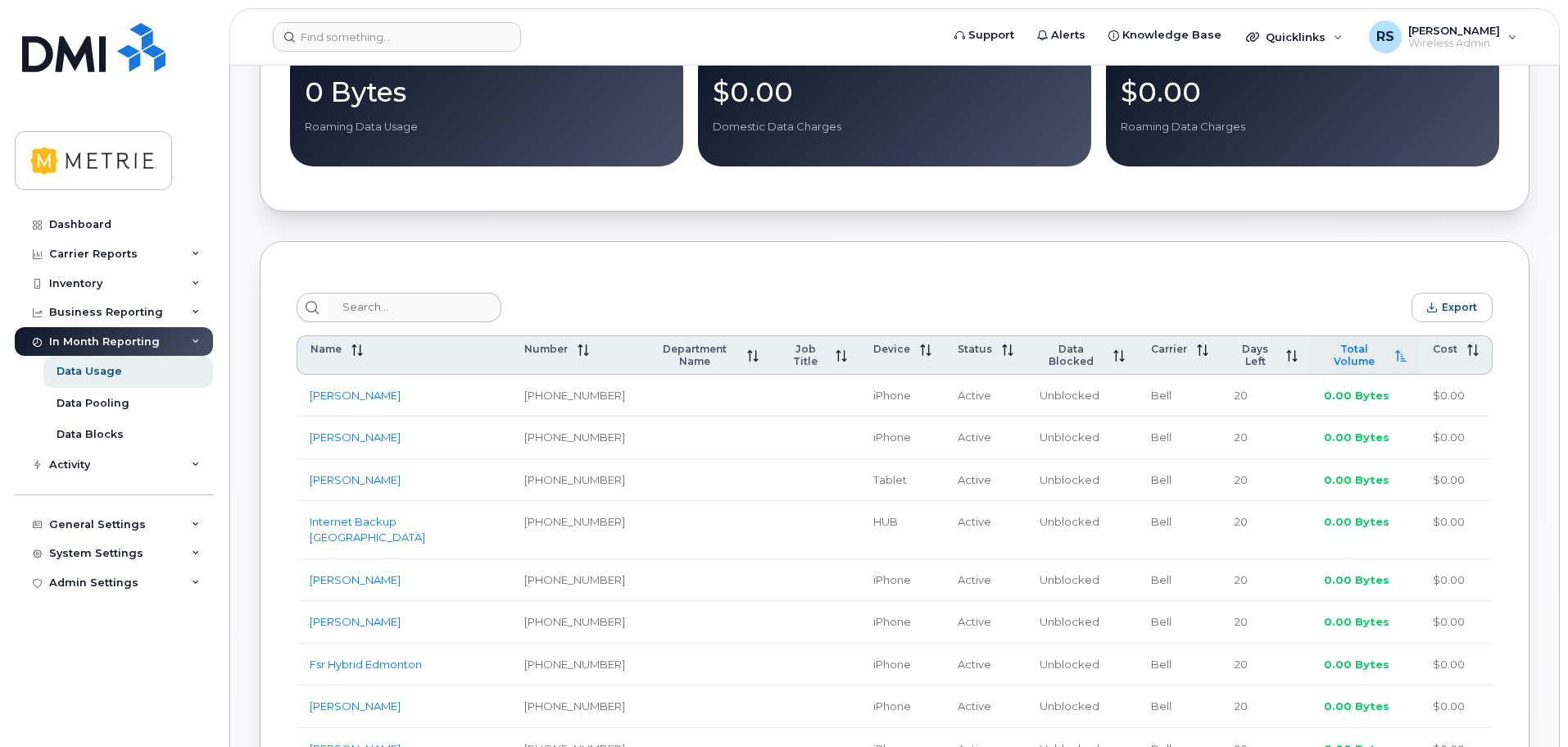
click at [1351, 350] on span "Total Volume" at bounding box center [1355, 355] width 62 height 25
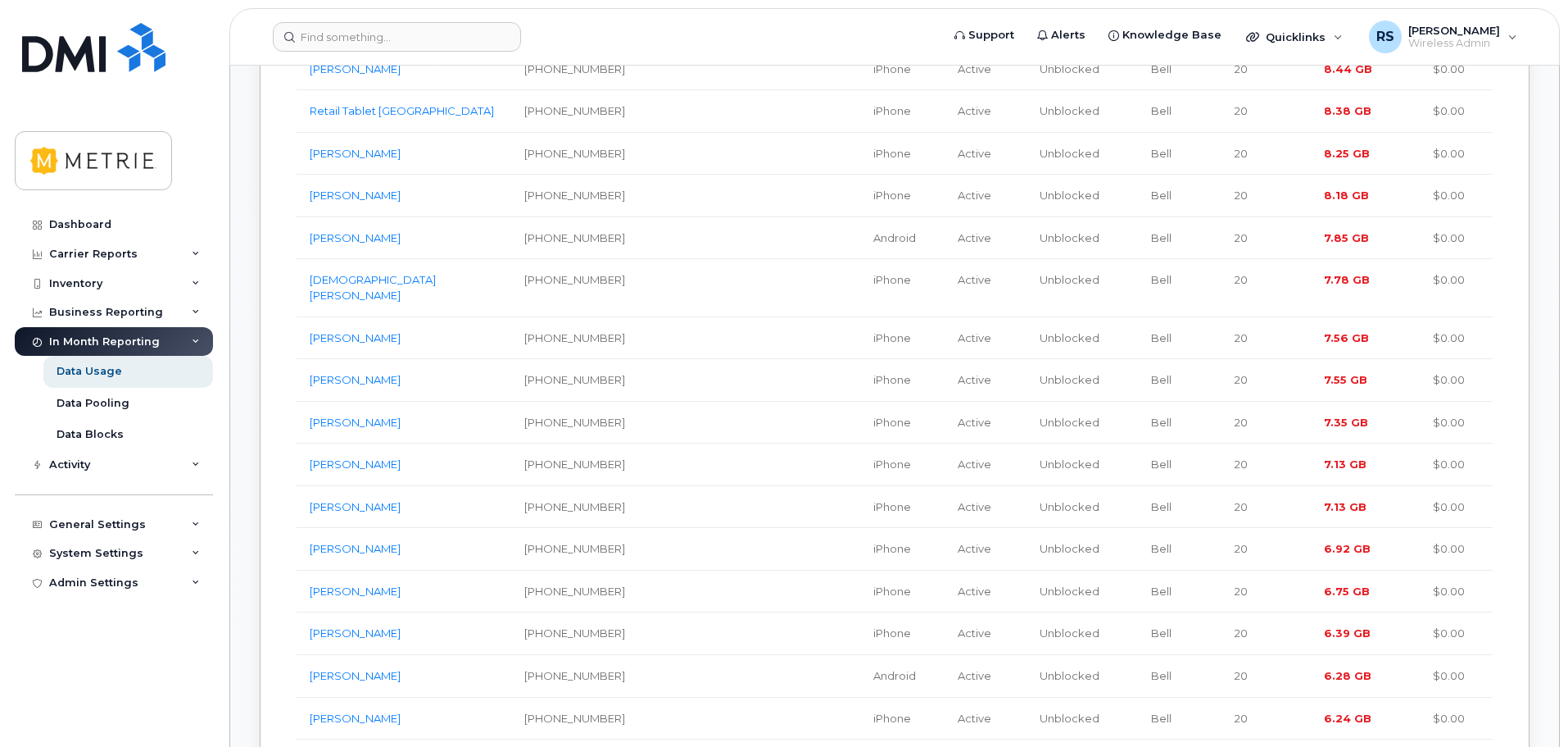
scroll to position [902, 0]
